Goal: Information Seeking & Learning: Learn about a topic

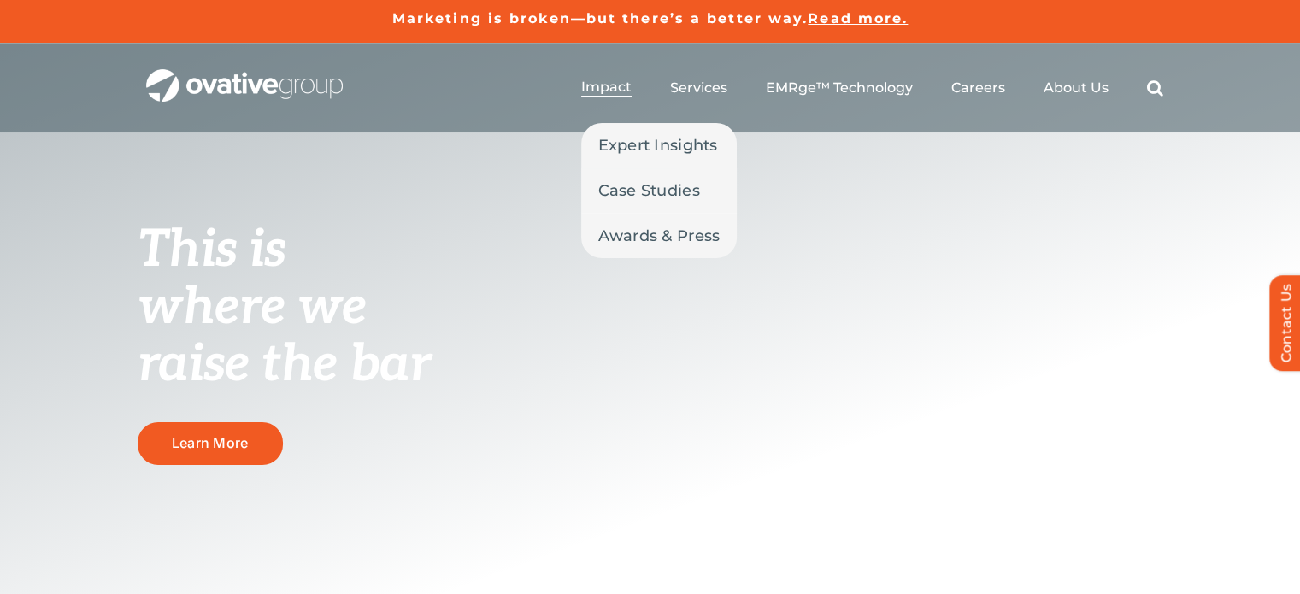
click at [616, 79] on span "Impact" at bounding box center [606, 87] width 50 height 17
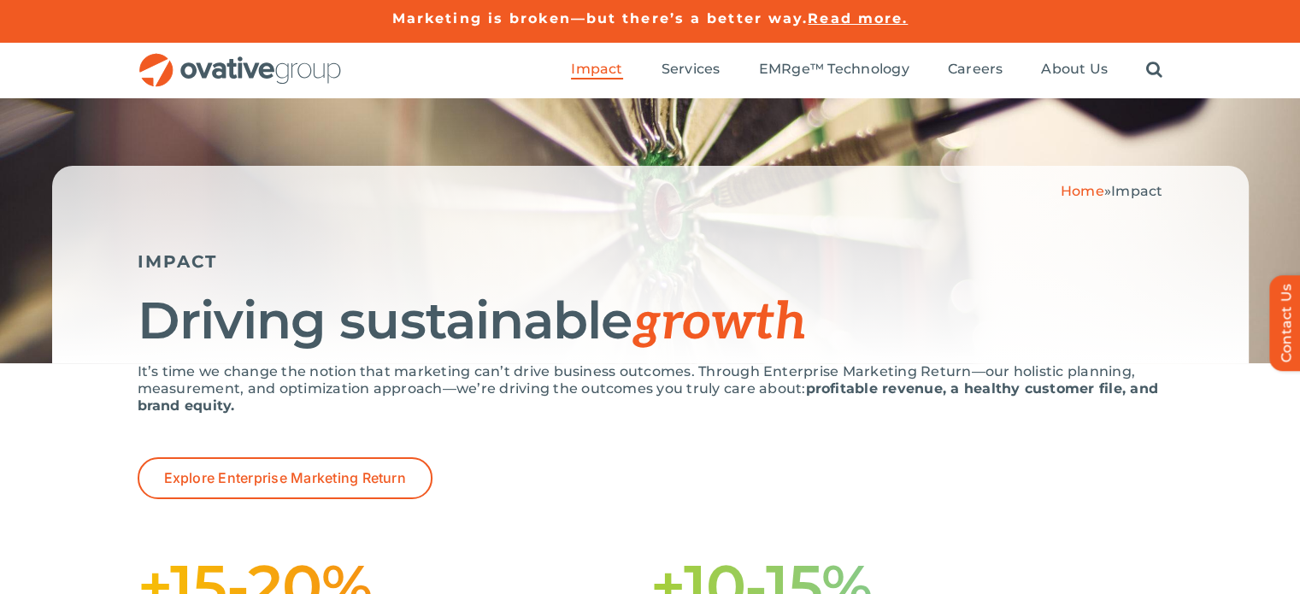
scroll to position [520, 0]
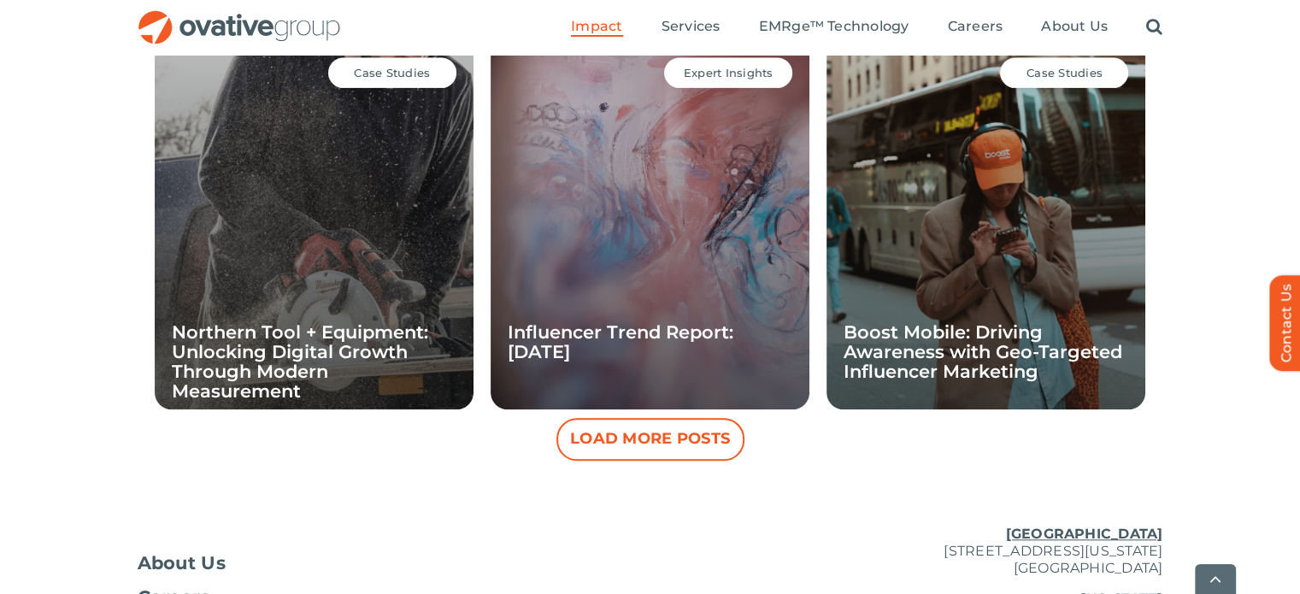
scroll to position [1876, 0]
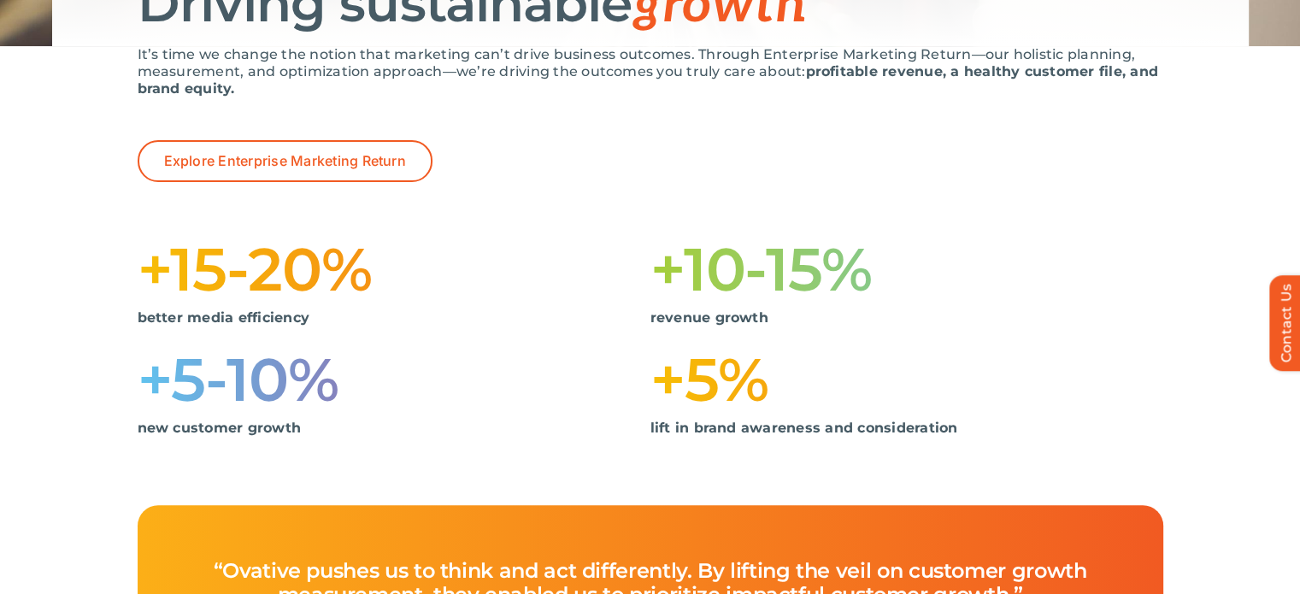
scroll to position [0, 0]
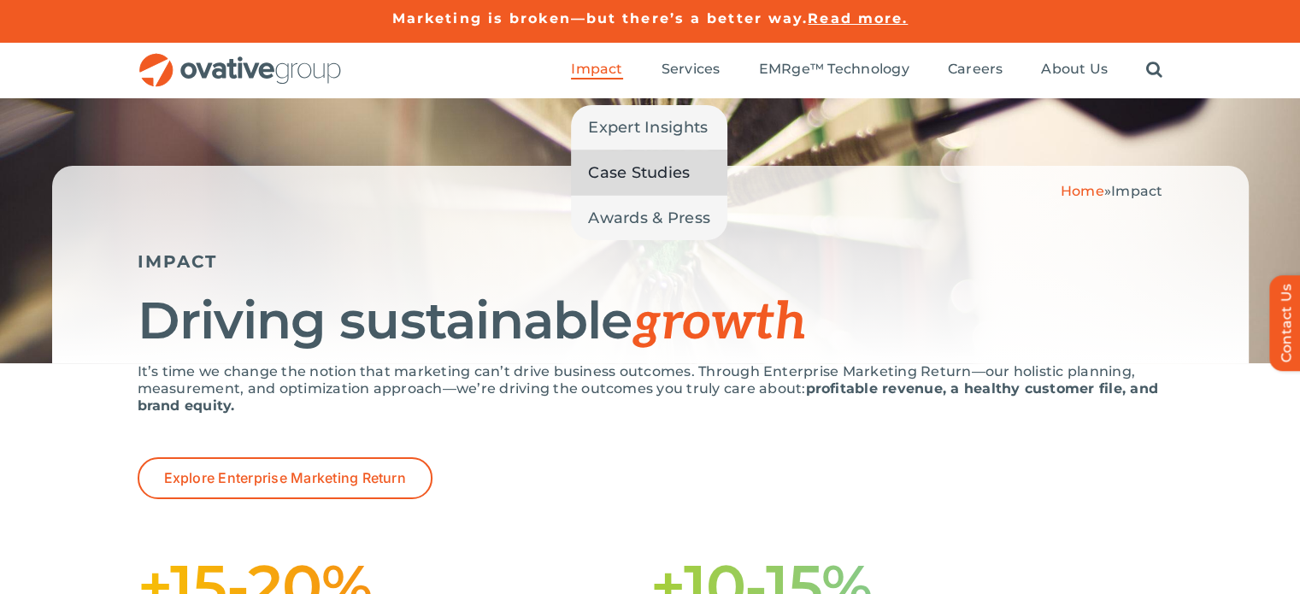
click at [661, 178] on span "Case Studies" at bounding box center [639, 173] width 102 height 24
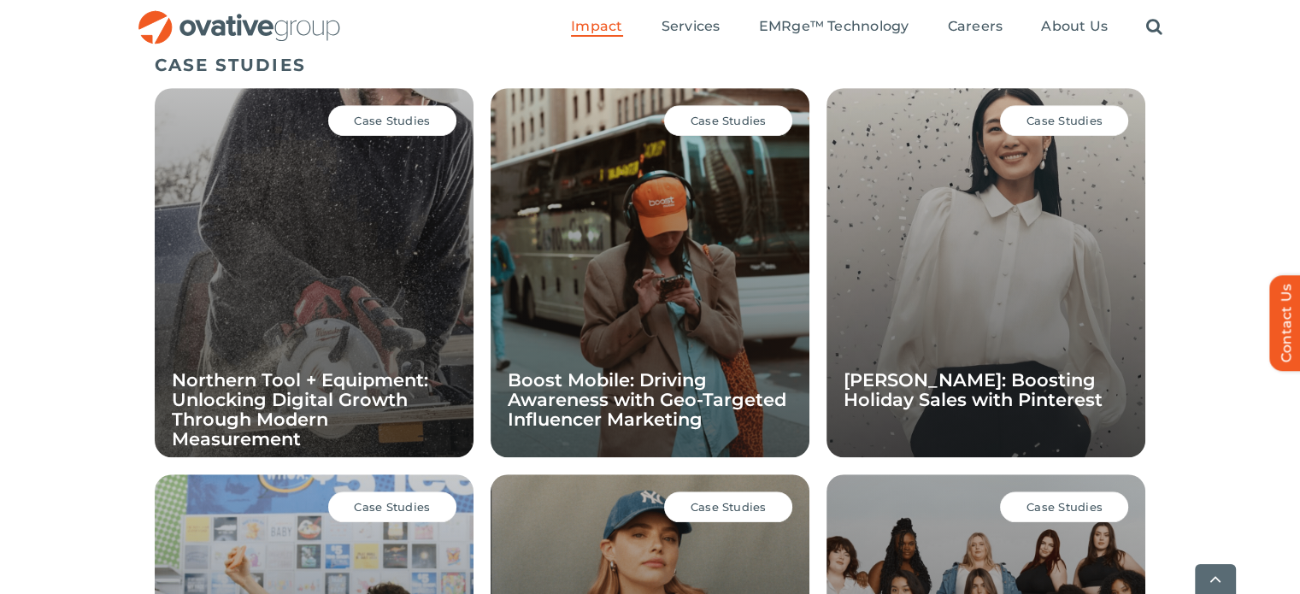
scroll to position [1697, 0]
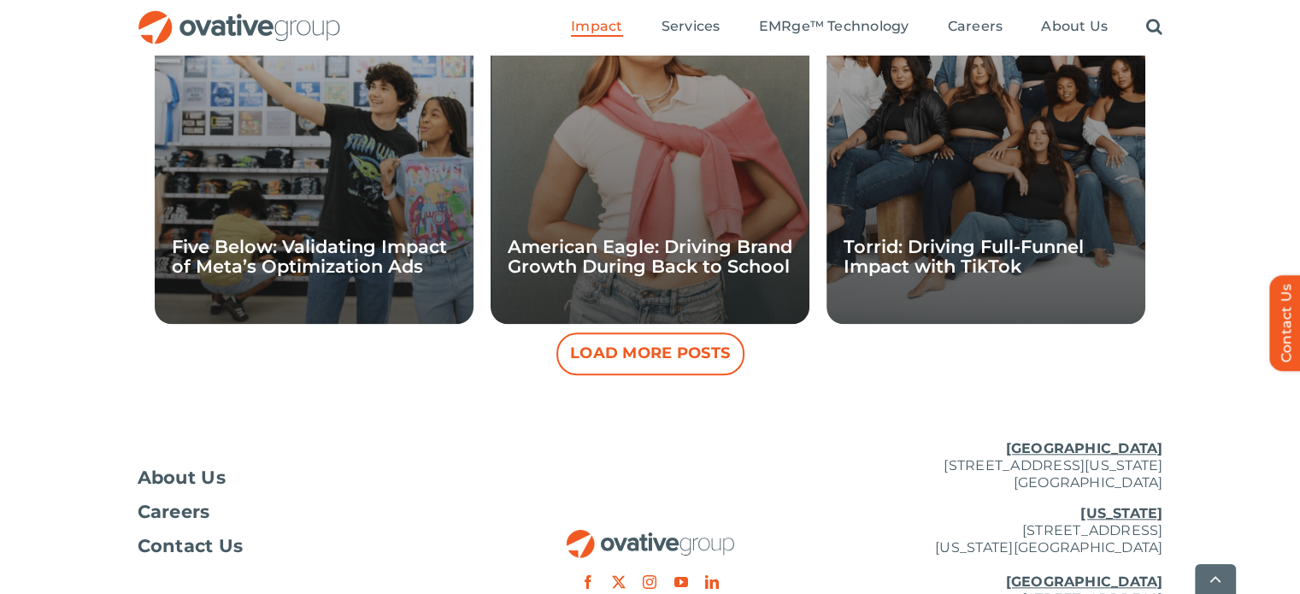
click at [684, 369] on button "Load More Posts" at bounding box center [650, 353] width 188 height 43
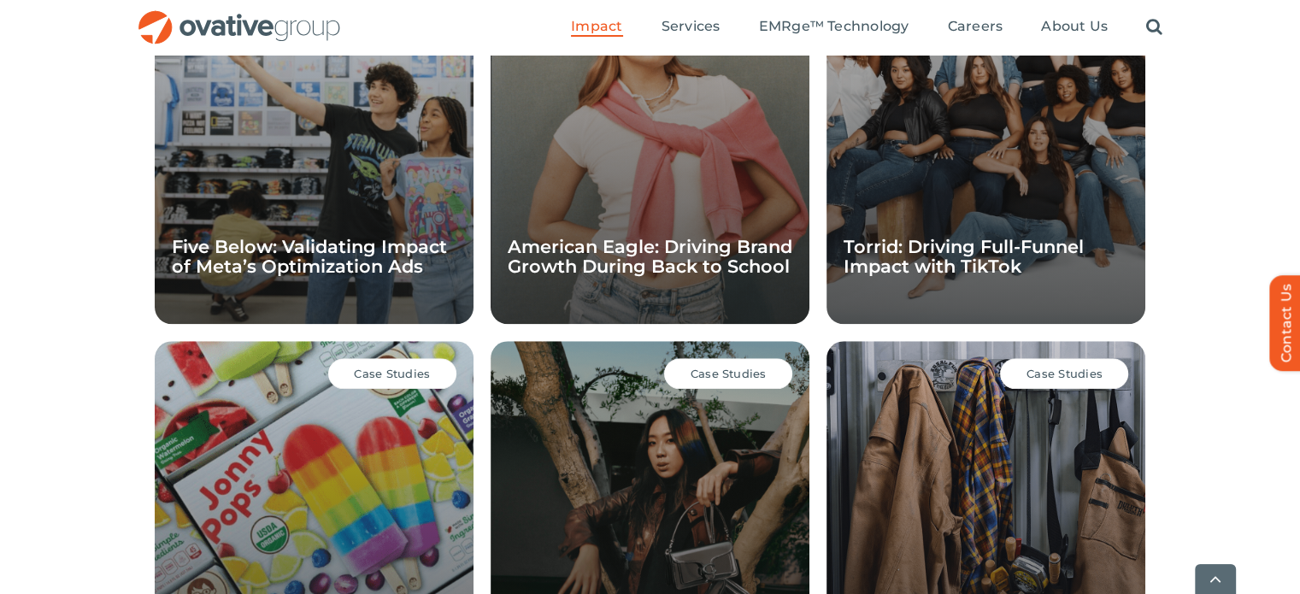
click at [371, 495] on div "Case Studies JonnyPops: Accelerating Brand Awareness with Instacart" at bounding box center [314, 525] width 319 height 369
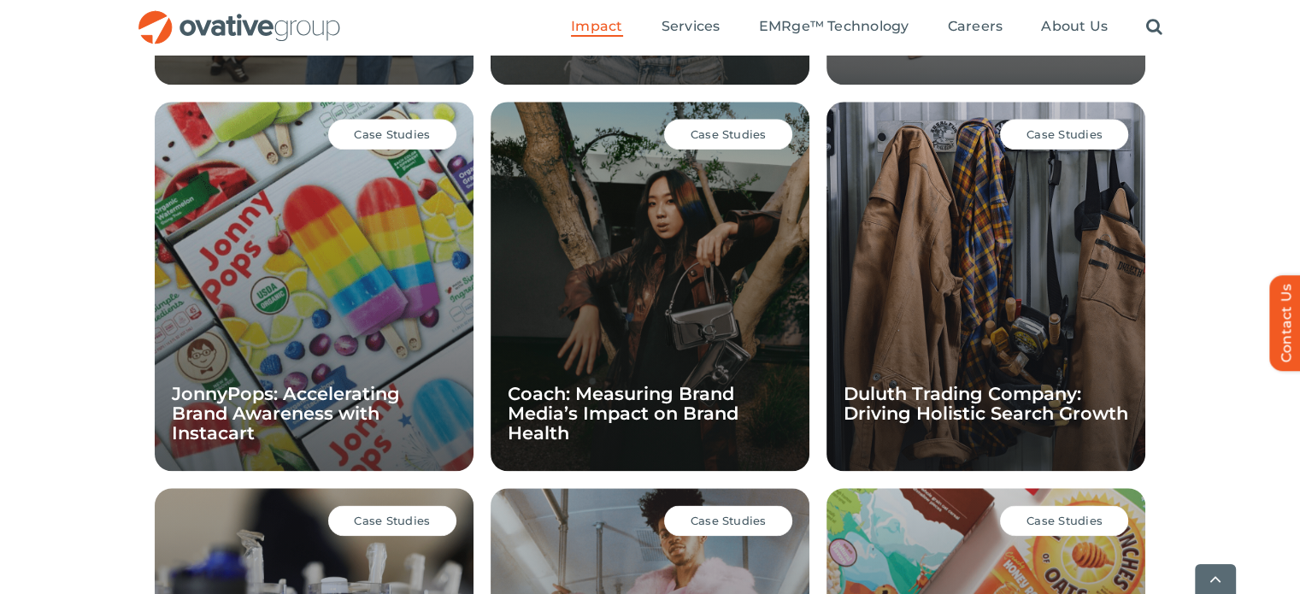
scroll to position [1970, 0]
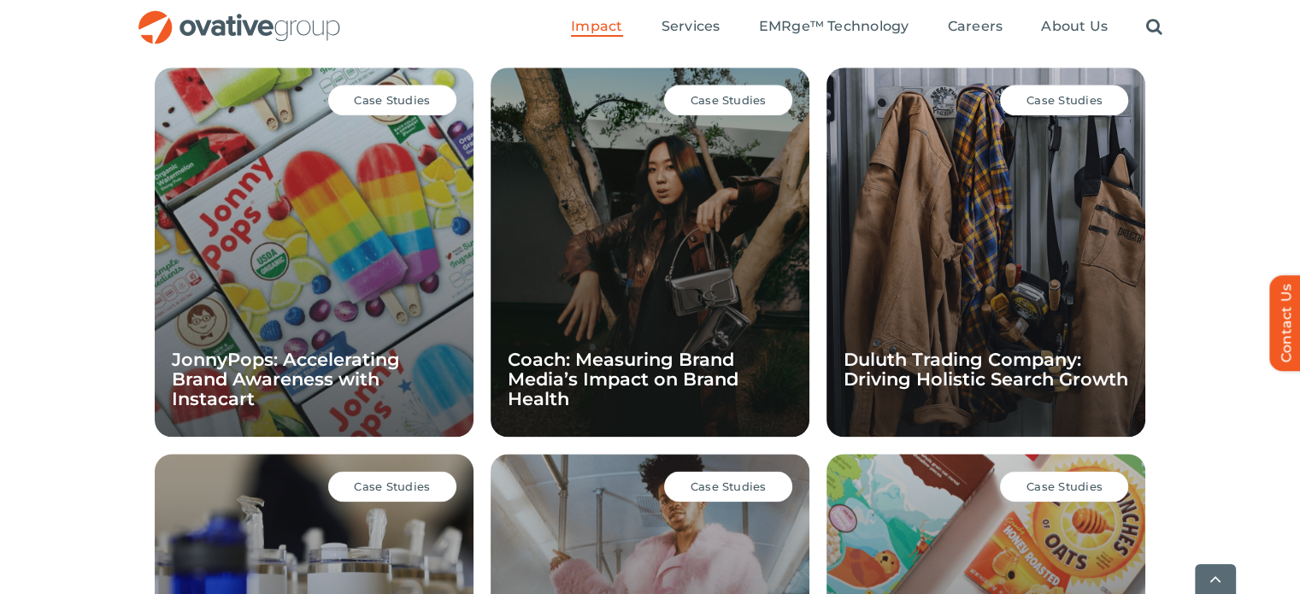
click at [242, 291] on div "Case Studies JonnyPops: Accelerating Brand Awareness with Instacart" at bounding box center [314, 252] width 319 height 369
click at [369, 99] on span "Case Studies" at bounding box center [392, 100] width 76 height 14
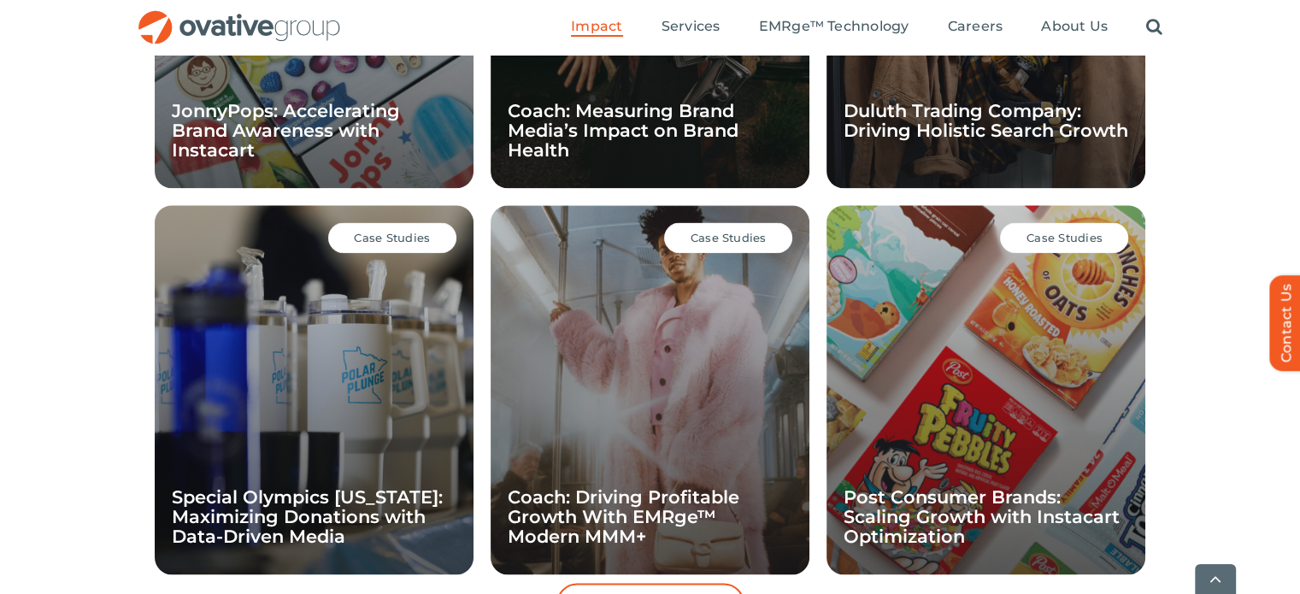
scroll to position [2231, 0]
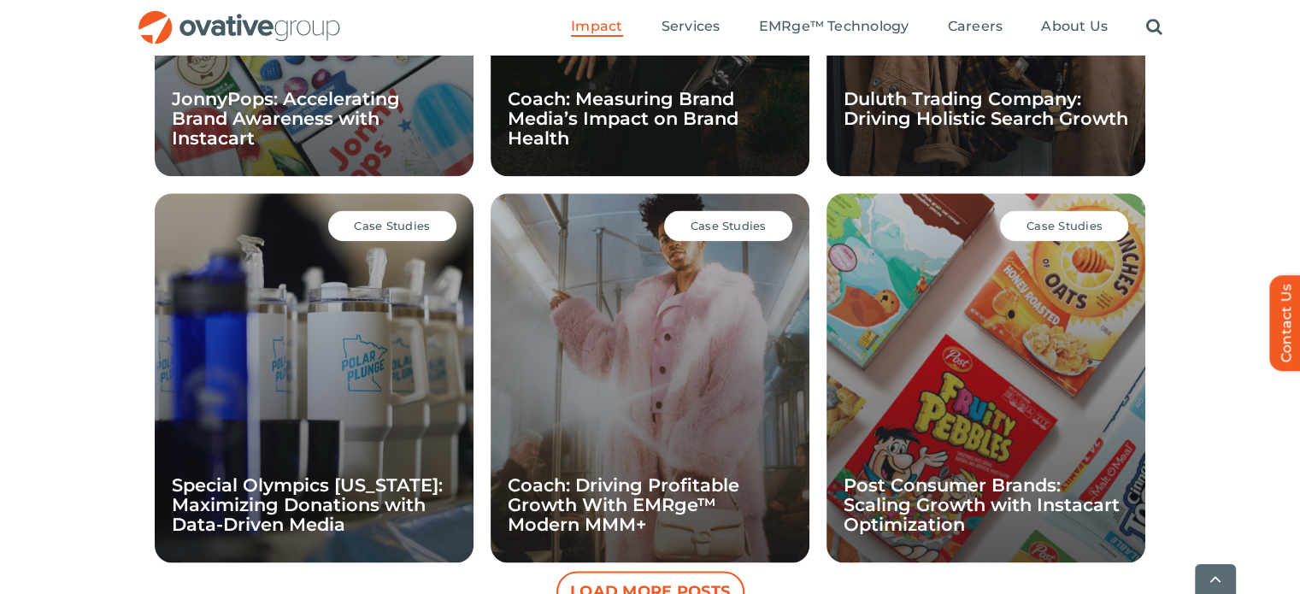
click at [374, 429] on div "Case Studies Special Olympics Minnesota: Maximizing Donations with Data-Driven …" at bounding box center [314, 377] width 319 height 369
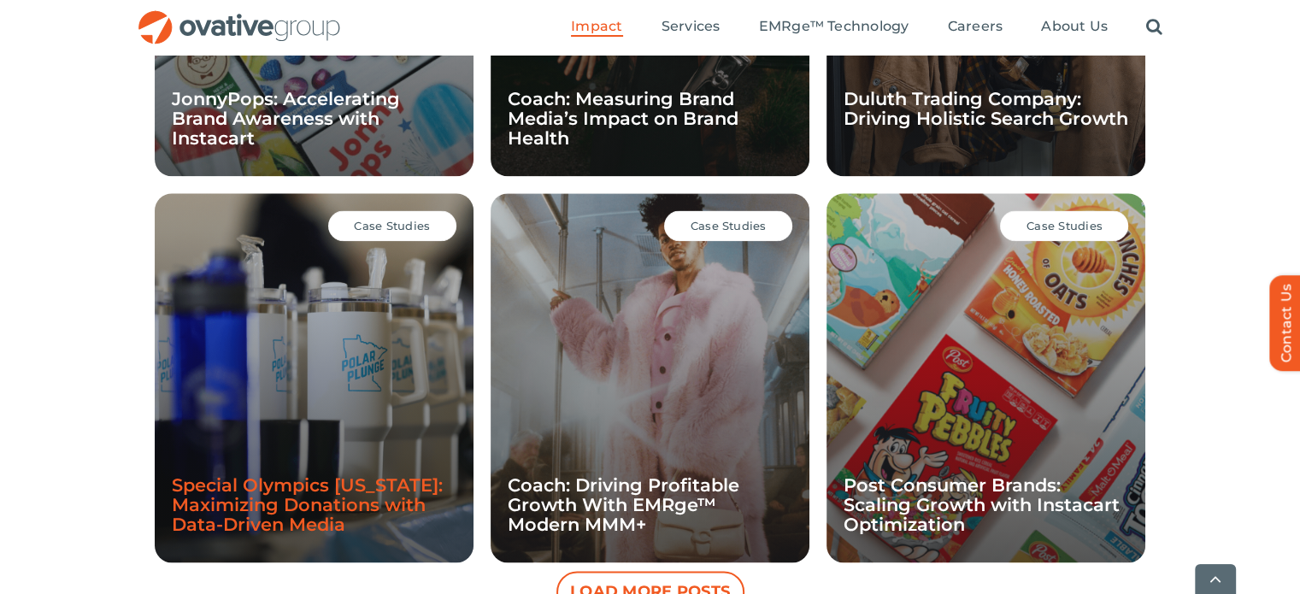
click at [326, 503] on link "Special Olympics Minnesota: Maximizing Donations with Data-Driven Media" at bounding box center [307, 504] width 271 height 61
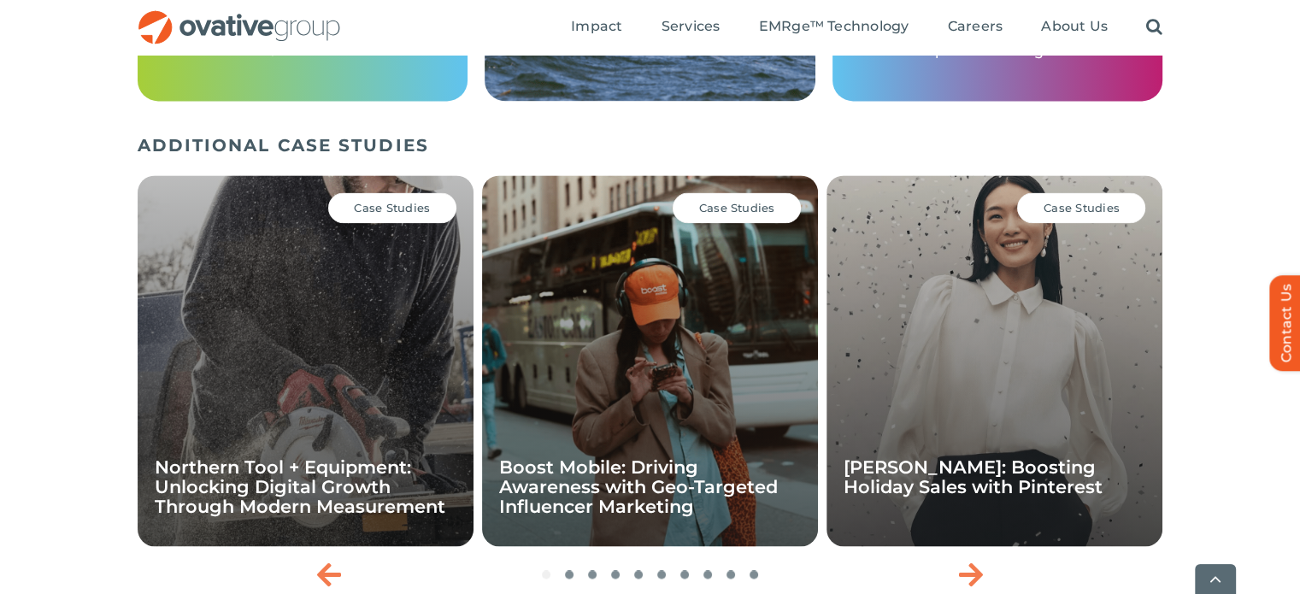
scroll to position [2363, 0]
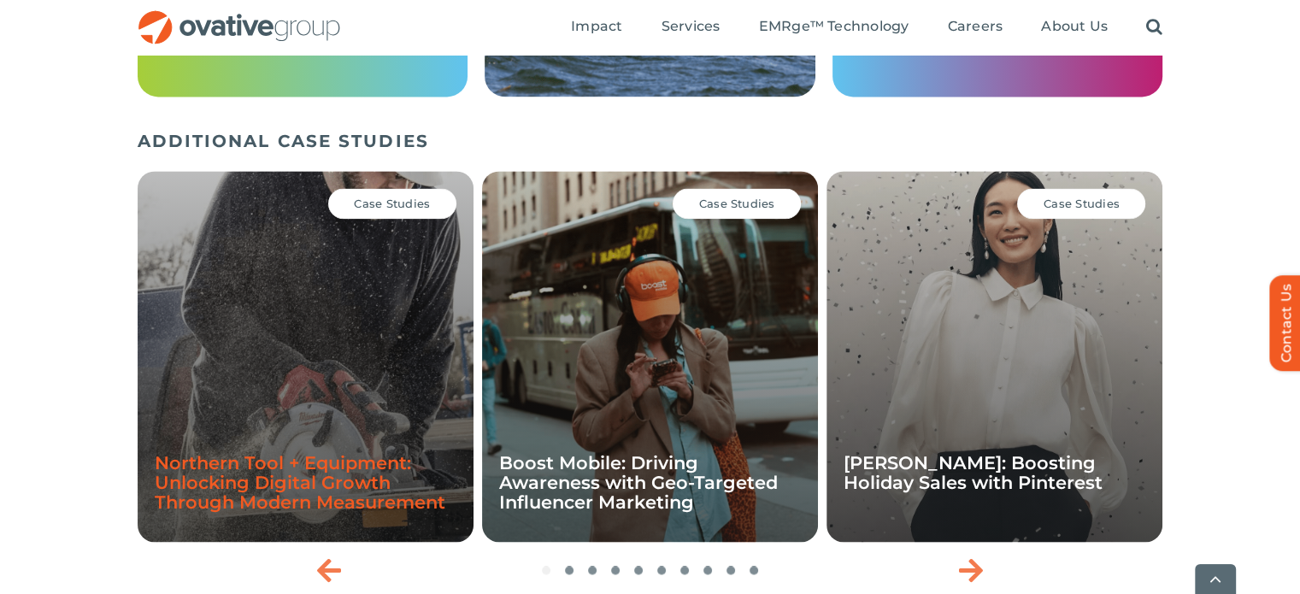
click at [367, 465] on link "Northern Tool + Equipment: Unlocking Digital Growth Through Modern Measurement" at bounding box center [300, 482] width 291 height 61
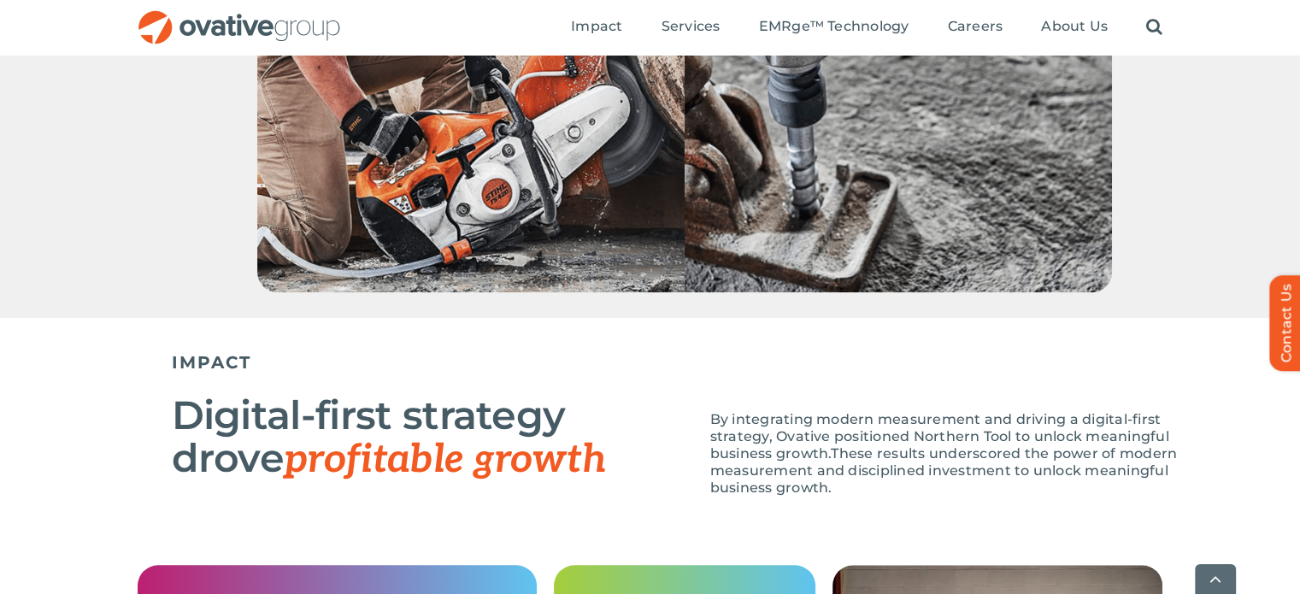
scroll to position [2078, 0]
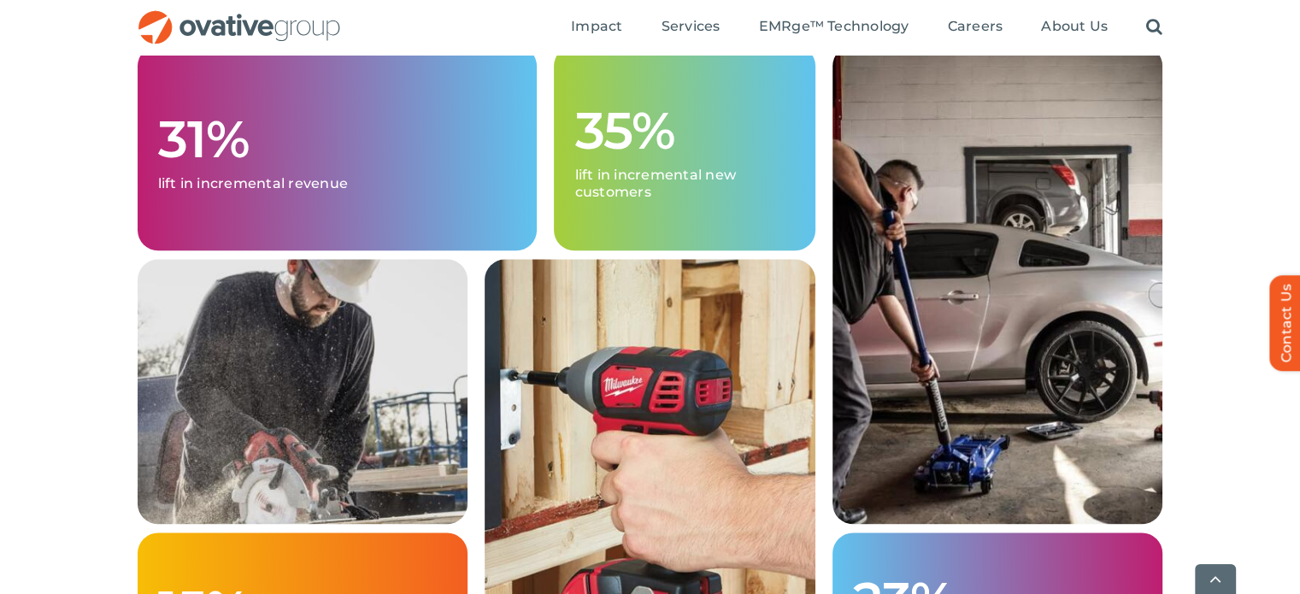
click at [1295, 529] on div "31% lift in incremental revenue 35% lift in incremental new customers 15% uplif…" at bounding box center [650, 374] width 1300 height 658
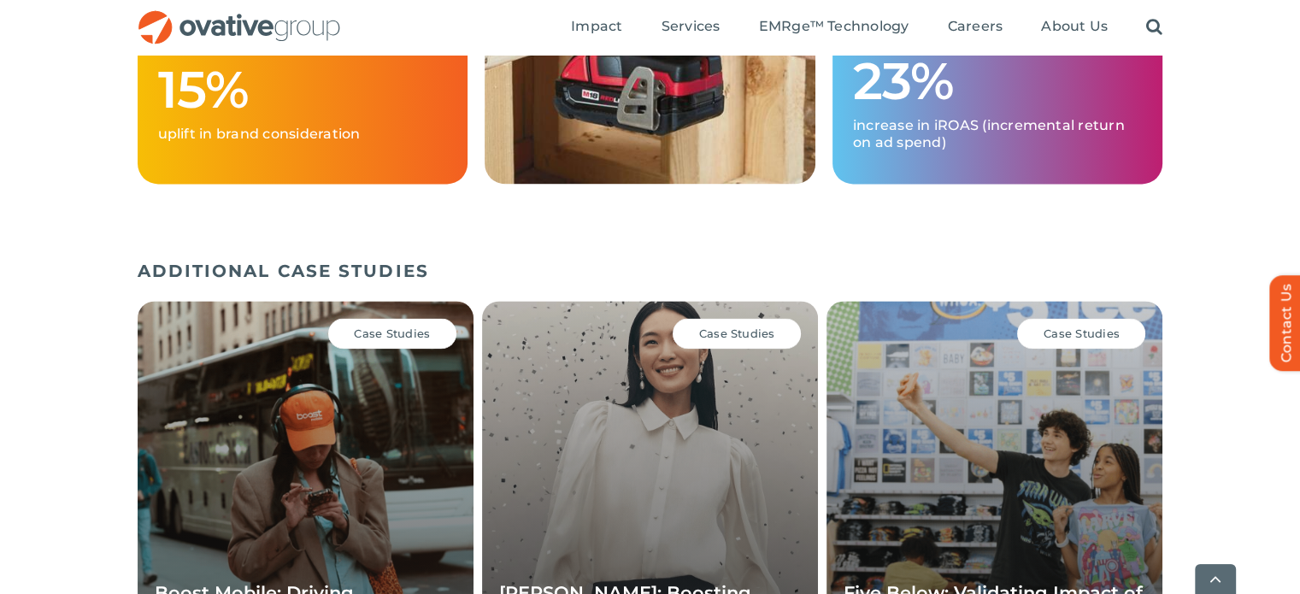
scroll to position [3117, 0]
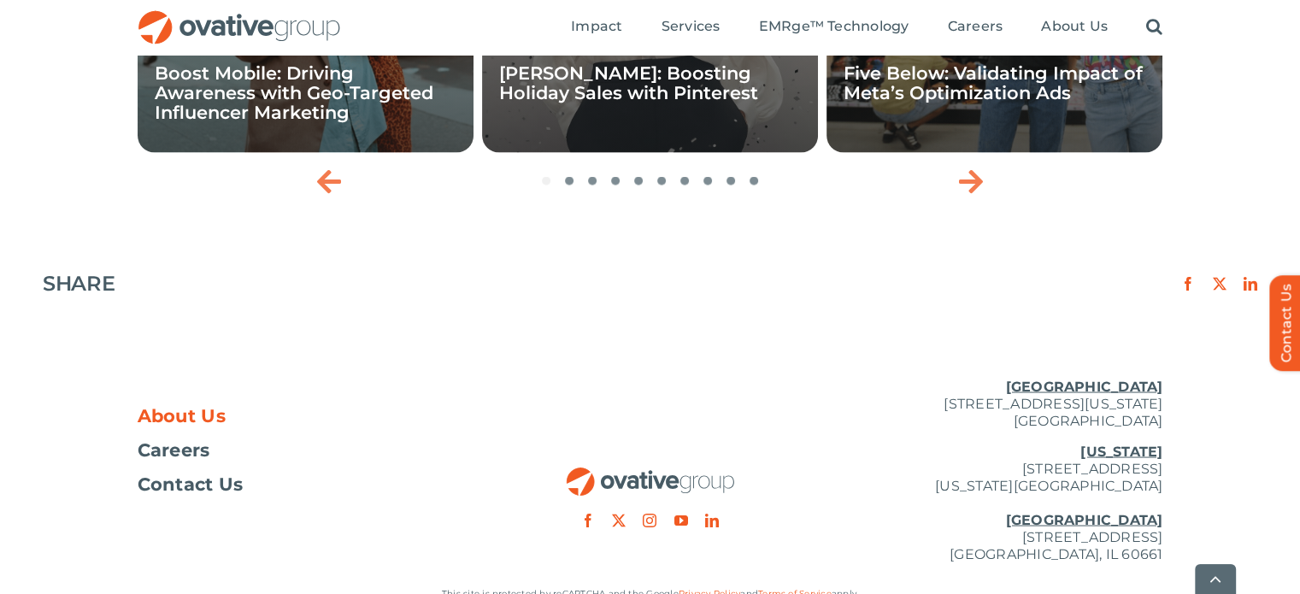
click at [205, 422] on span "About Us" at bounding box center [182, 415] width 89 height 17
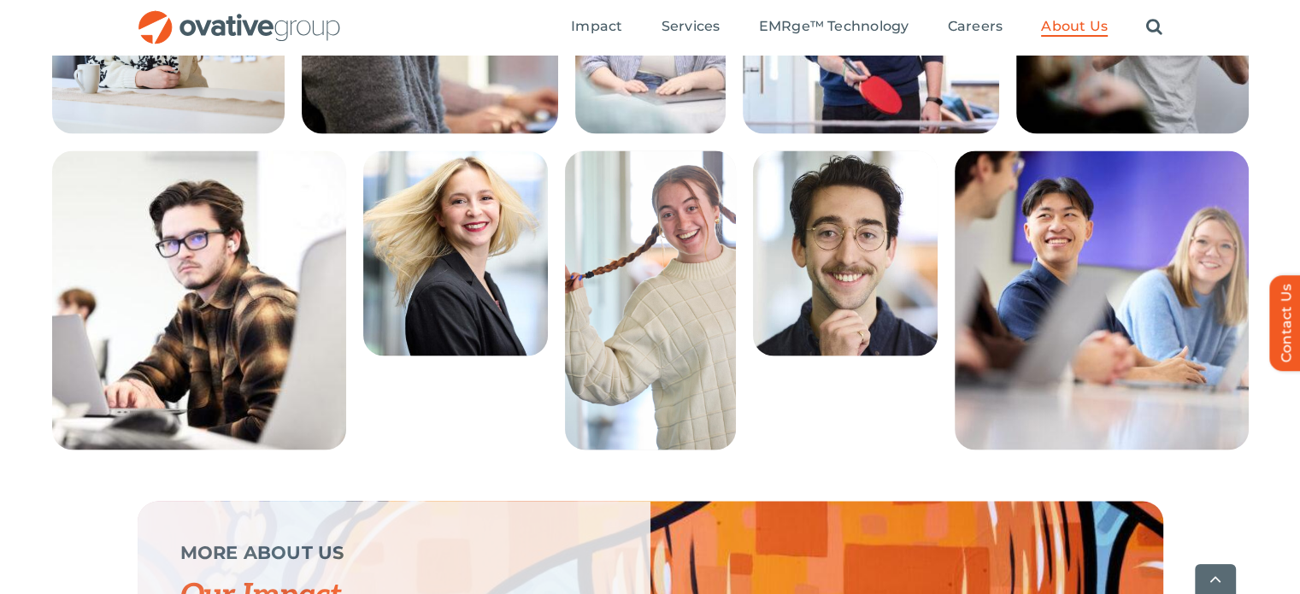
scroll to position [3637, 0]
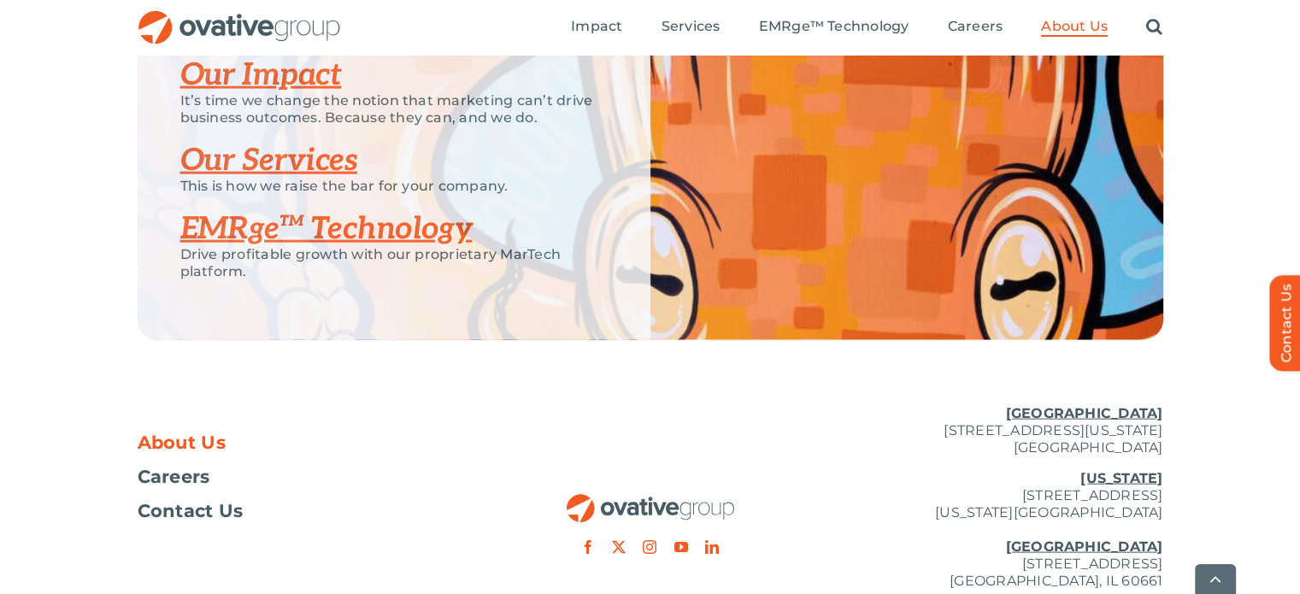
click at [270, 179] on link "Our Services" at bounding box center [269, 161] width 178 height 38
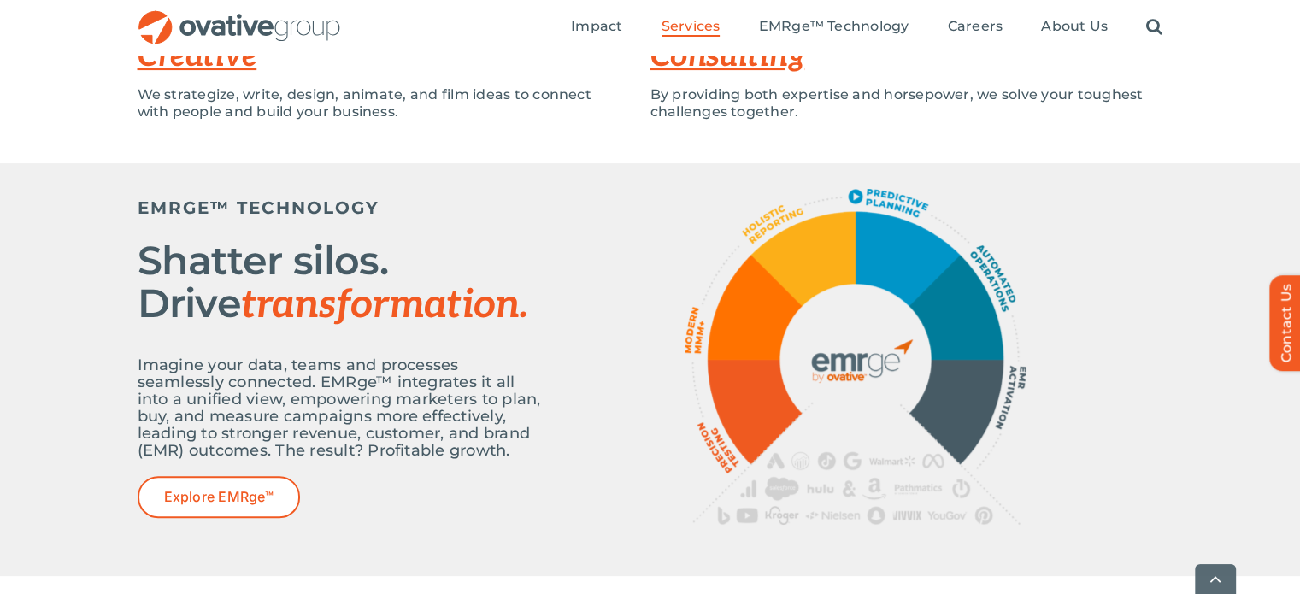
scroll to position [1039, 0]
